Goal: Download file/media

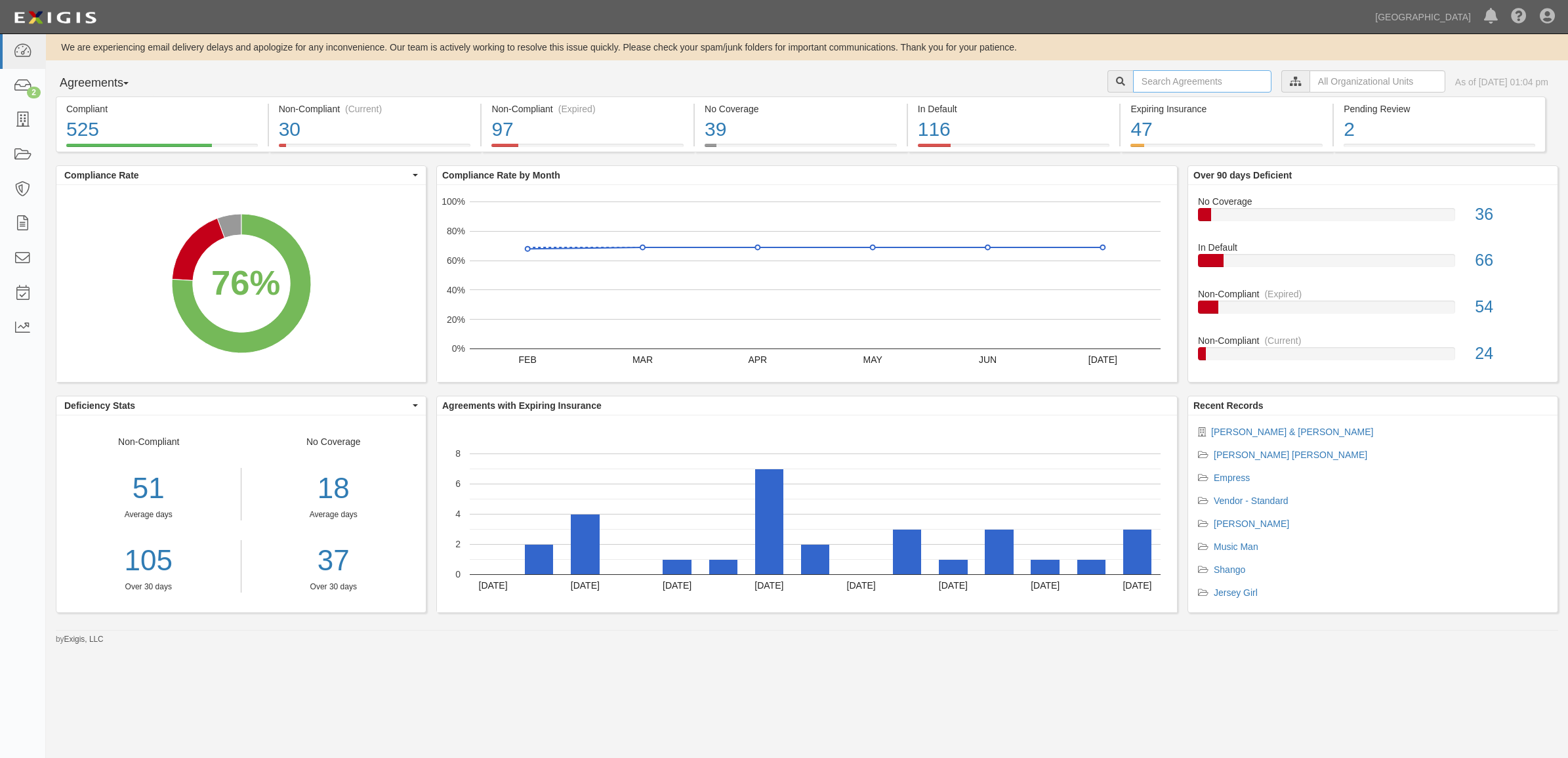
click at [1162, 83] on input "text" at bounding box center [1202, 81] width 138 height 23
paste input "Brydon"
type input "Brydon"
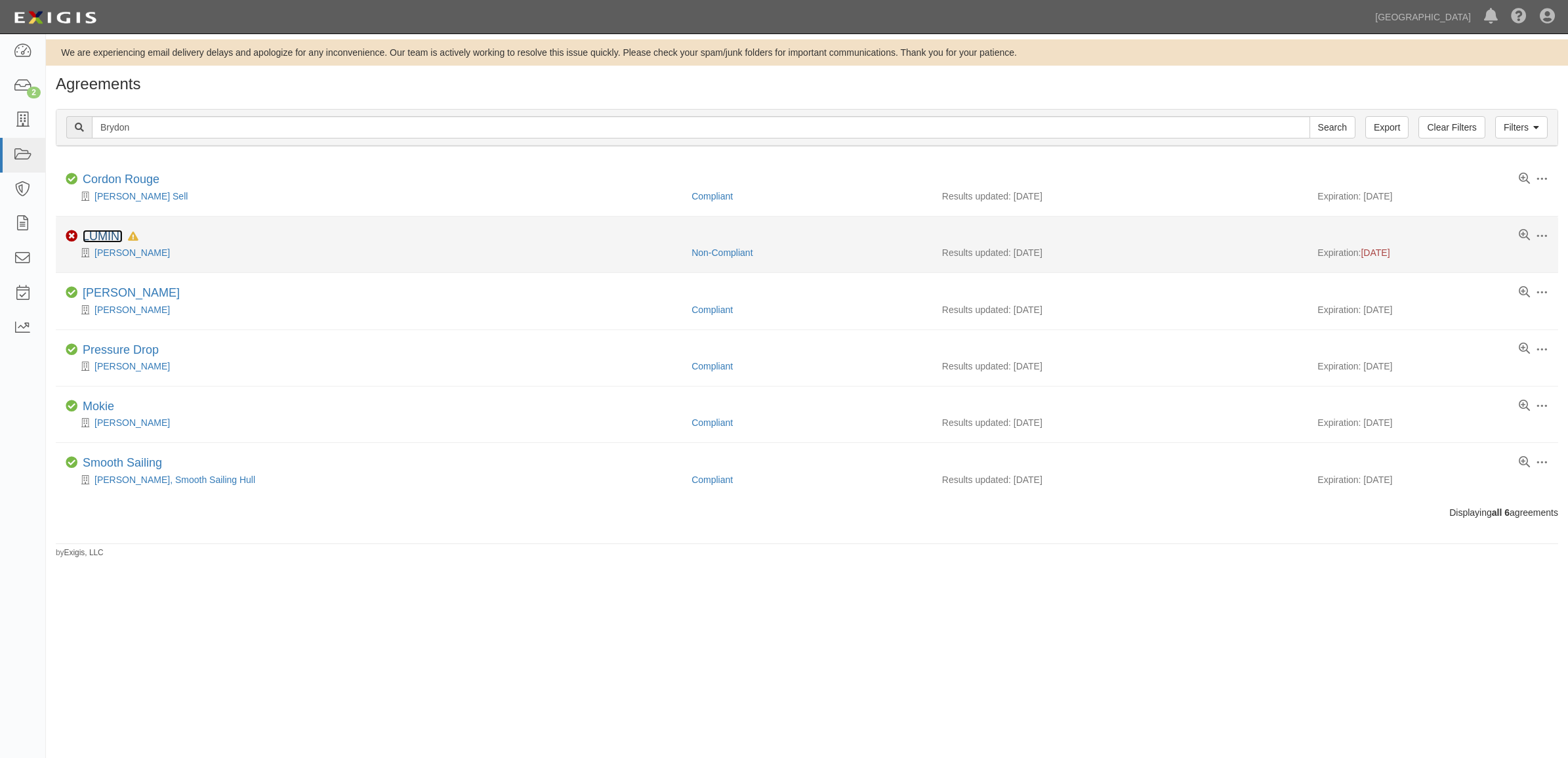
click at [88, 237] on link "LUMINI" at bounding box center [102, 236] width 40 height 13
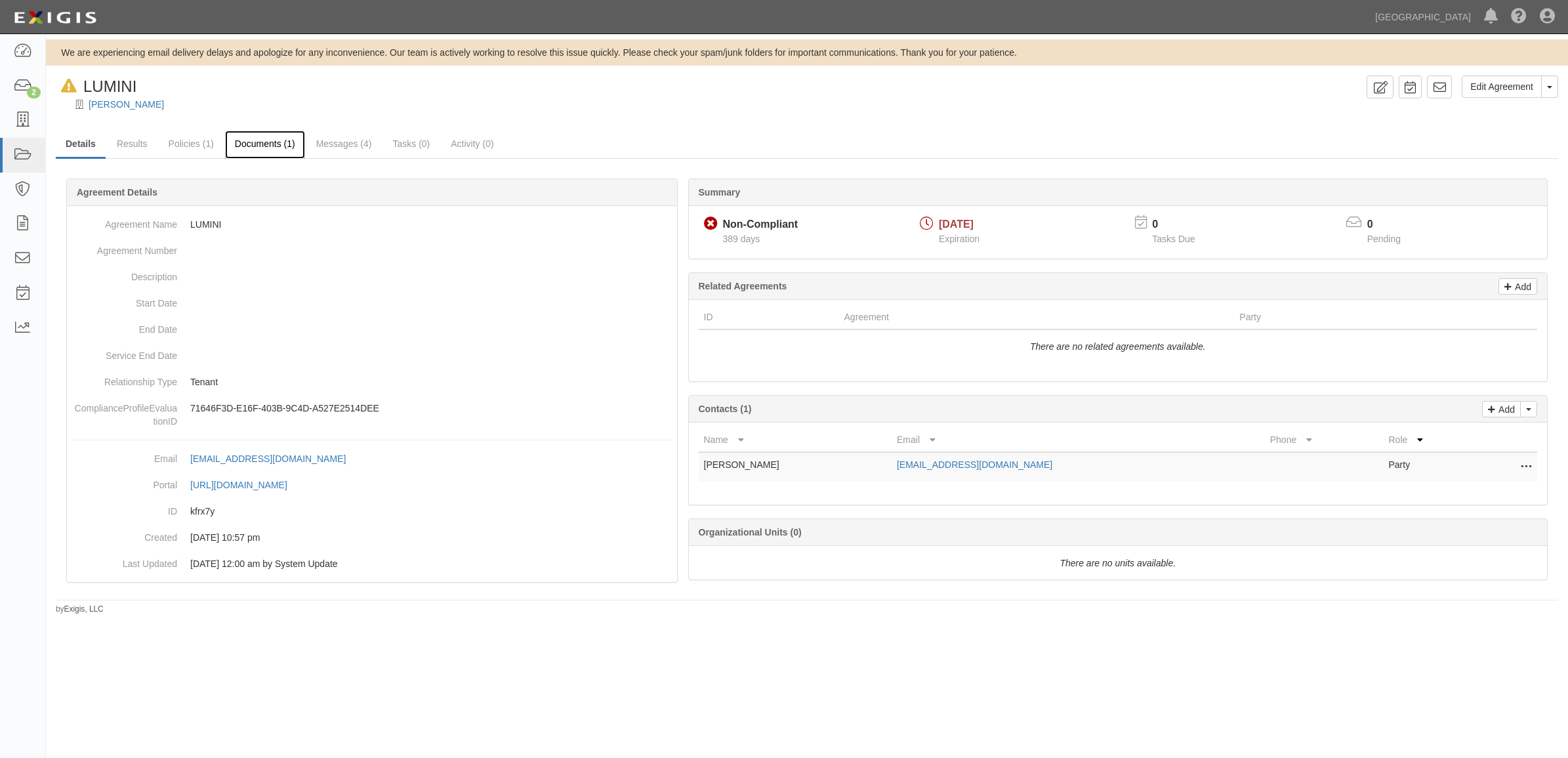
click at [261, 146] on link "Documents (1)" at bounding box center [265, 145] width 80 height 28
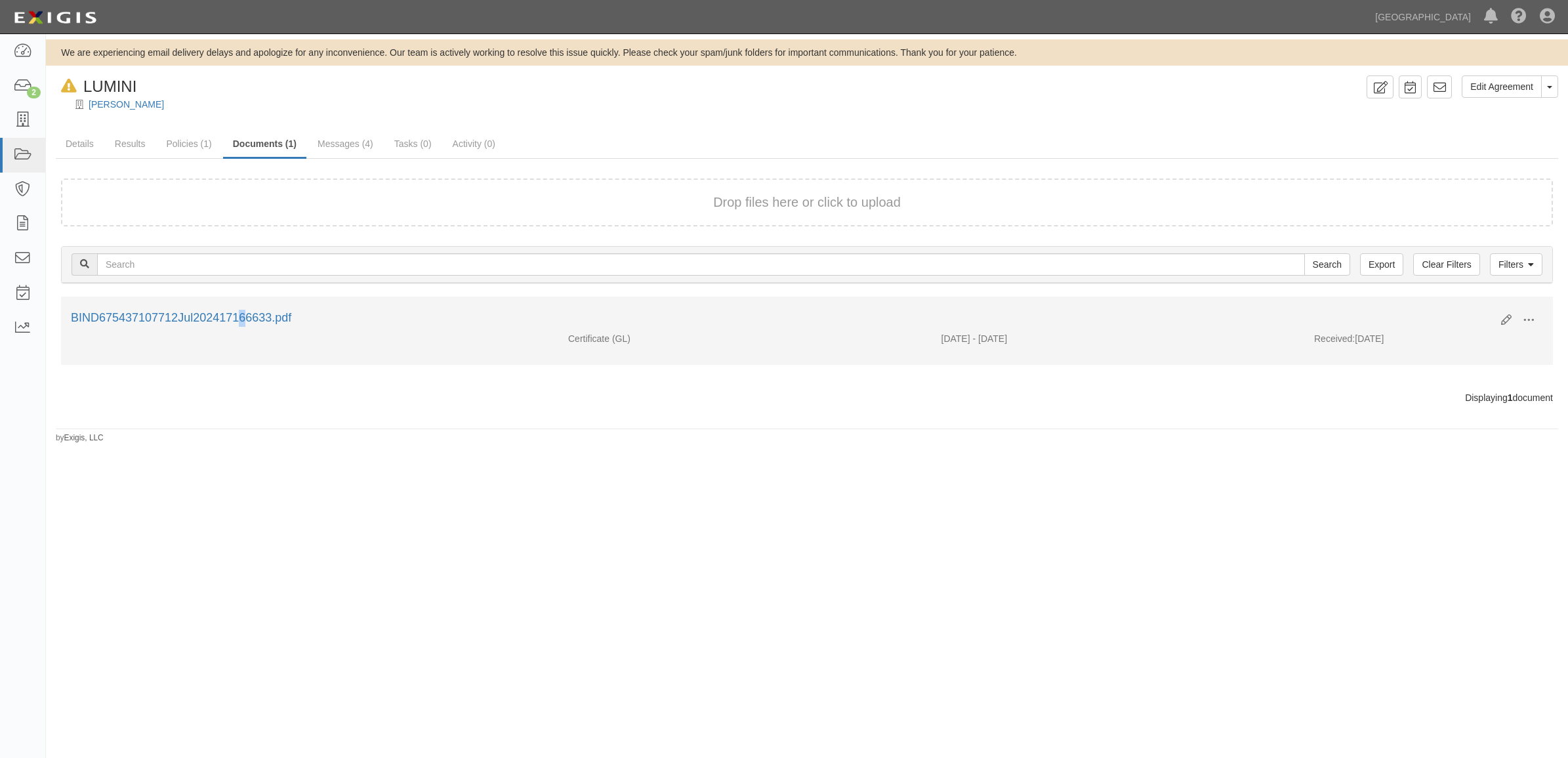
click at [162, 307] on li "Edit View View details Archive BIND675437107712Jul202417166633.pdf Certificate …" at bounding box center [806, 331] width 1492 height 69
drag, startPoint x: 162, startPoint y: 307, endPoint x: 174, endPoint y: 313, distance: 13.4
click at [174, 313] on link "BIND675437107712Jul202417166633.pdf" at bounding box center [181, 317] width 220 height 13
